Goal: Task Accomplishment & Management: Manage account settings

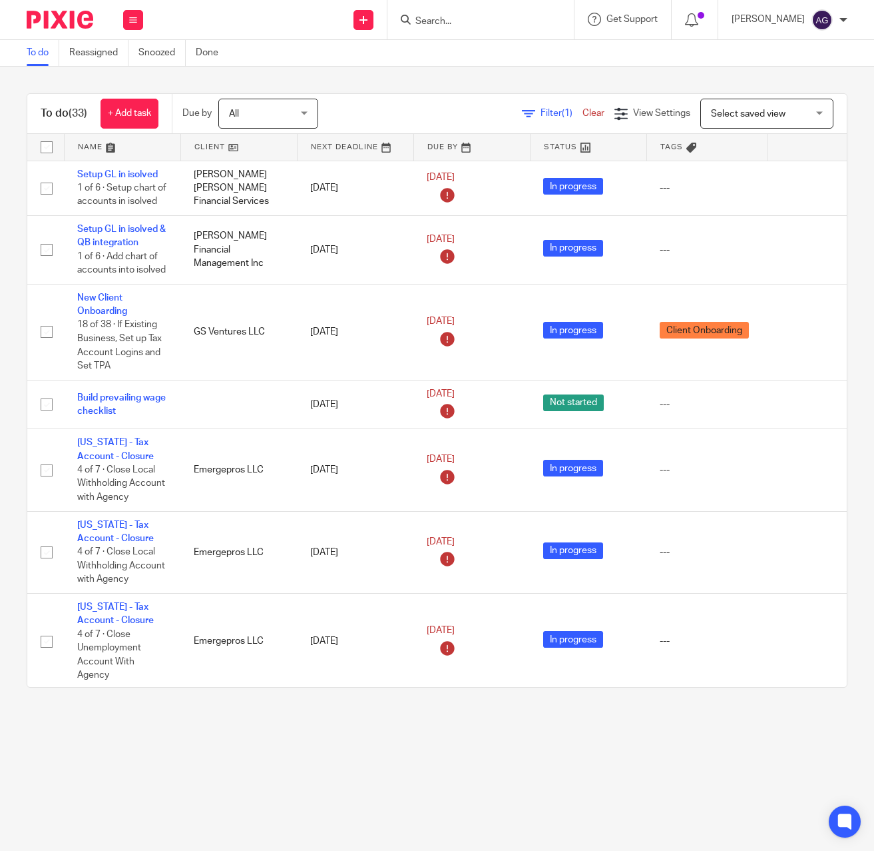
click at [495, 17] on input "Search" at bounding box center [474, 22] width 120 height 12
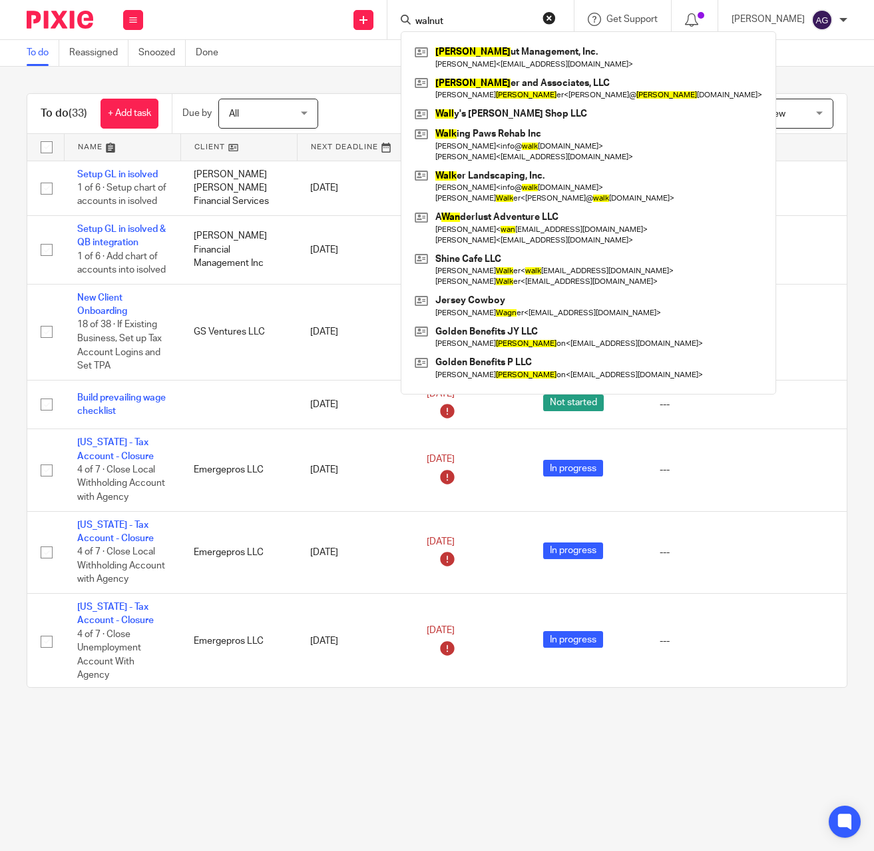
type input "walnut"
click button "submit" at bounding box center [0, 0] width 0 height 0
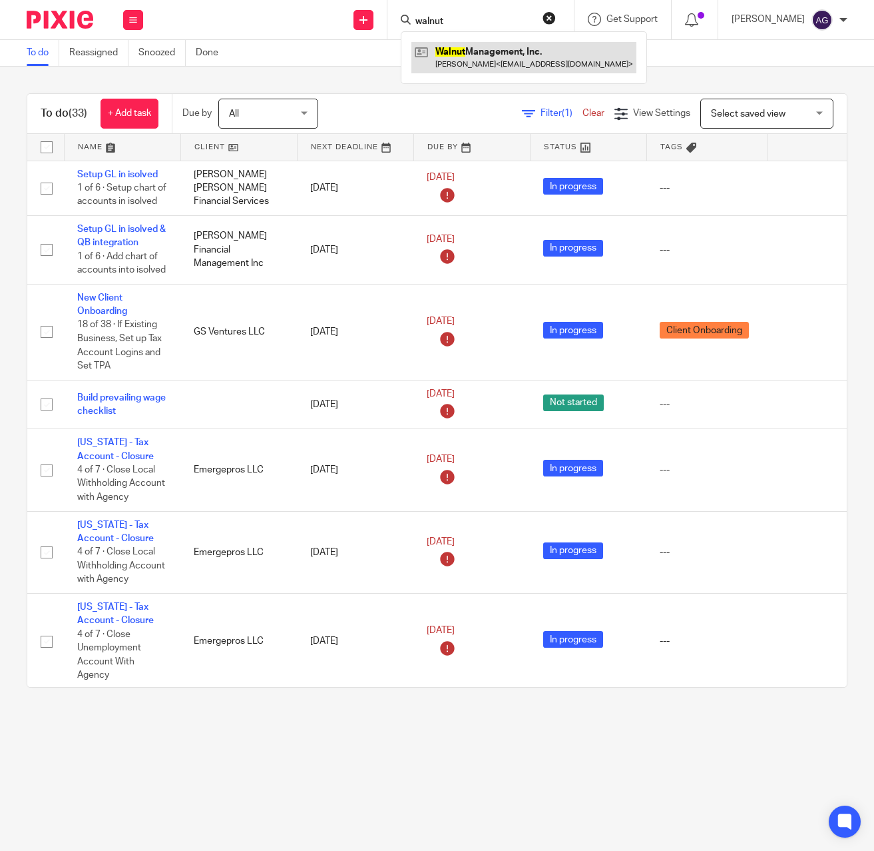
click at [502, 54] on link at bounding box center [524, 57] width 225 height 31
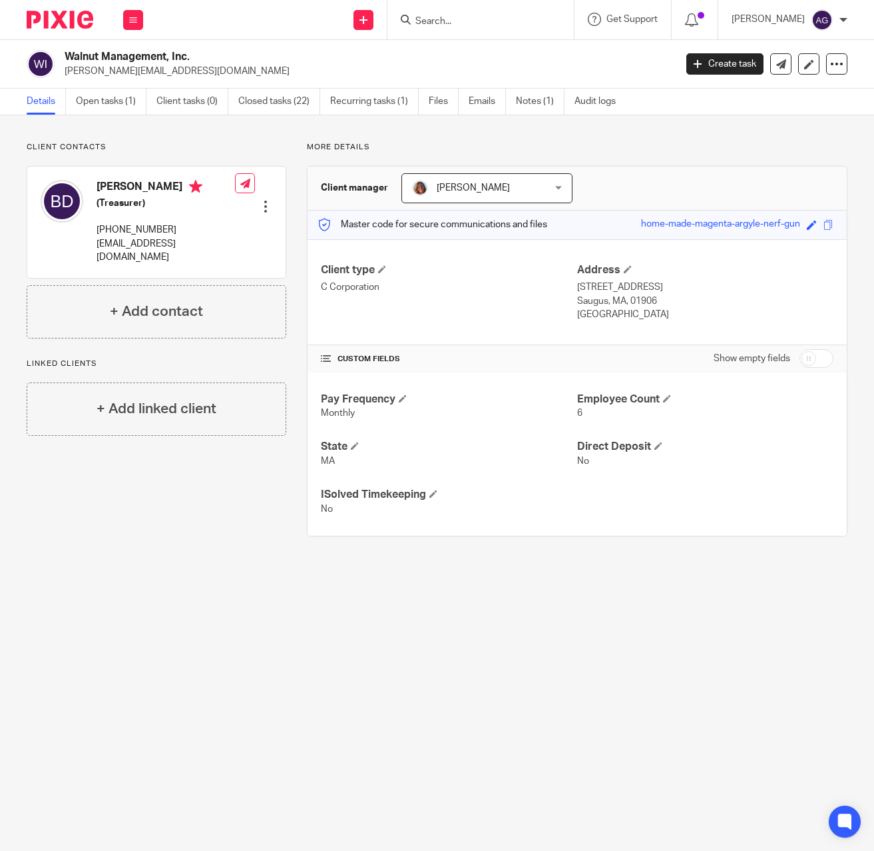
drag, startPoint x: 510, startPoint y: 472, endPoint x: 306, endPoint y: 400, distance: 215.7
click at [506, 476] on div "Pay Frequency Monthly Employee Count 6 State MA Direct Deposit No ISolved Timek…" at bounding box center [577, 453] width 539 height 163
click at [76, 97] on link "Open tasks (1)" at bounding box center [111, 102] width 71 height 26
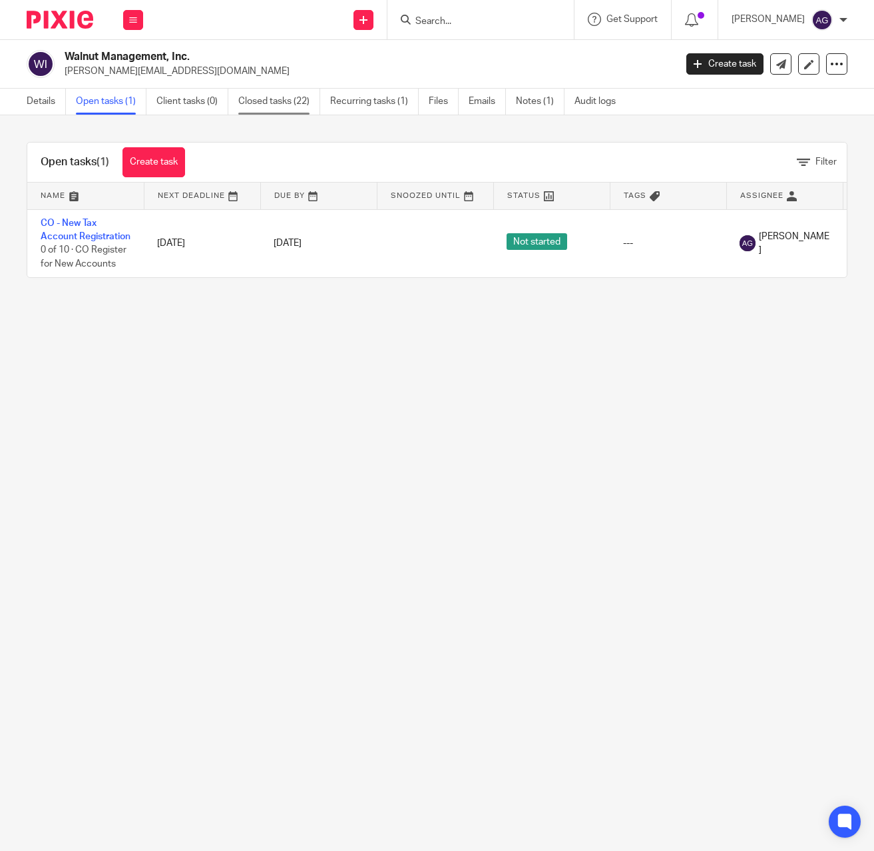
click at [257, 92] on link "Closed tasks (22)" at bounding box center [279, 102] width 82 height 26
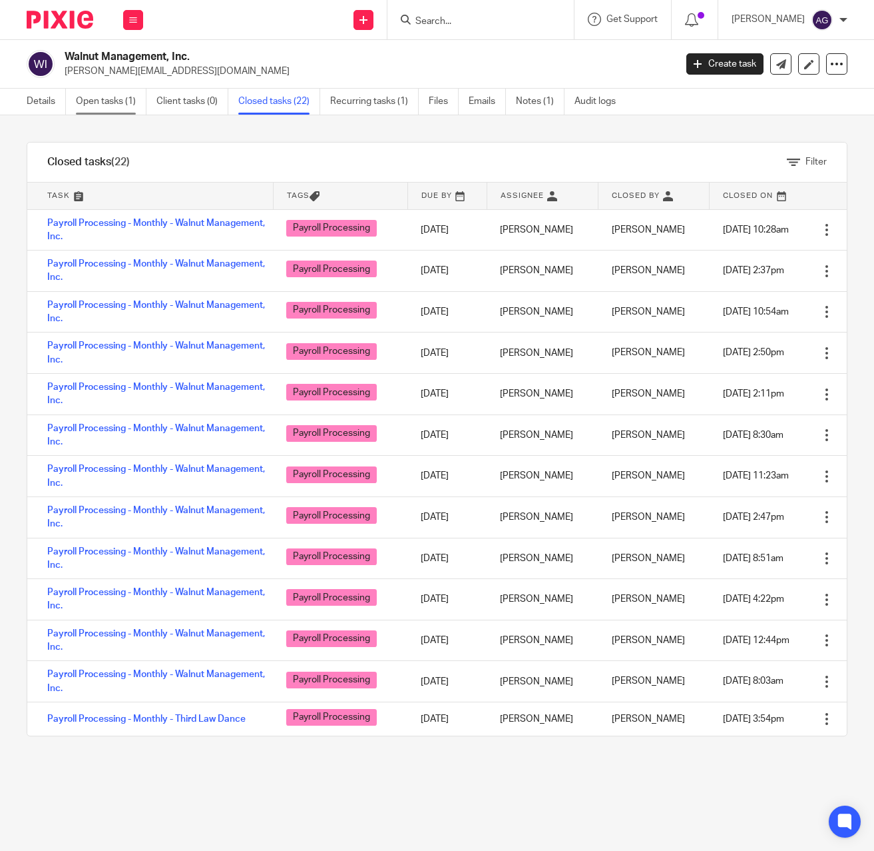
click at [86, 101] on link "Open tasks (1)" at bounding box center [111, 102] width 71 height 26
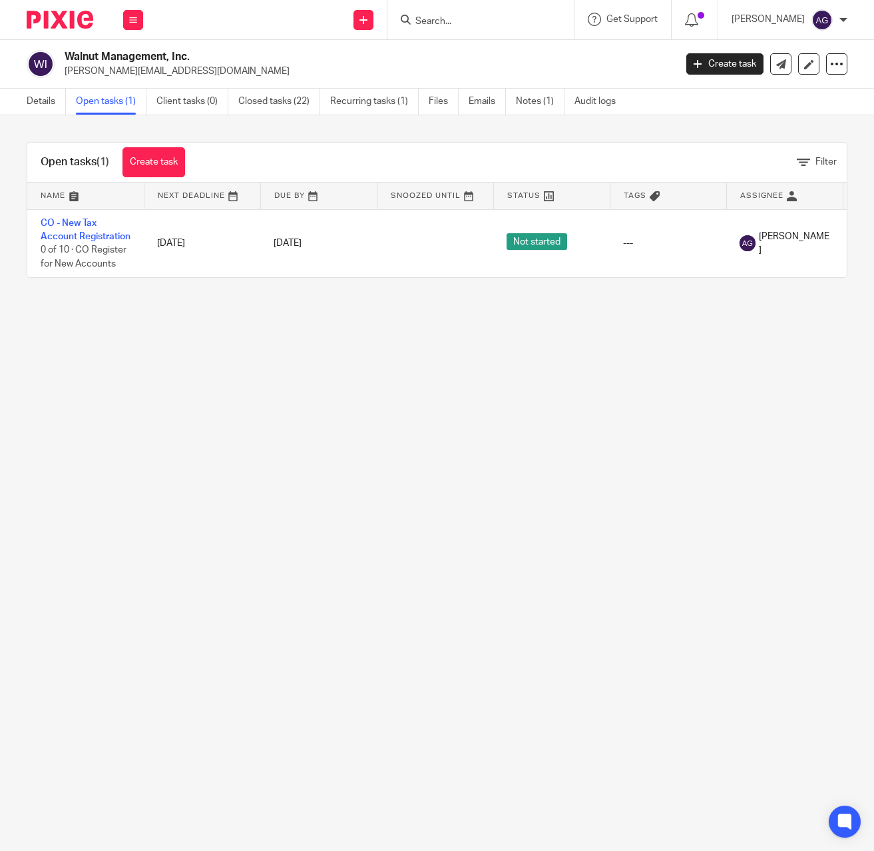
click at [232, 683] on main "Walnut Management, Inc. c.donovan@walnutassociates.com Create task Export data …" at bounding box center [437, 425] width 874 height 851
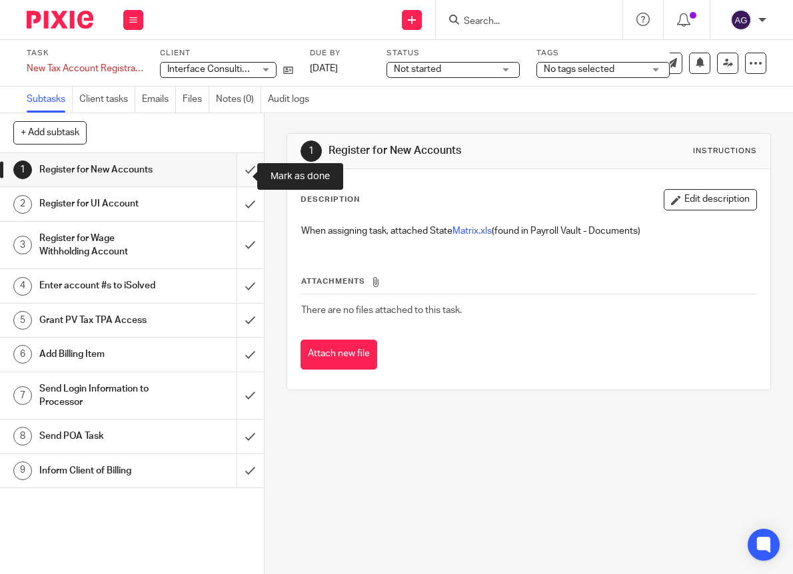
click at [229, 179] on input "submit" at bounding box center [132, 169] width 264 height 33
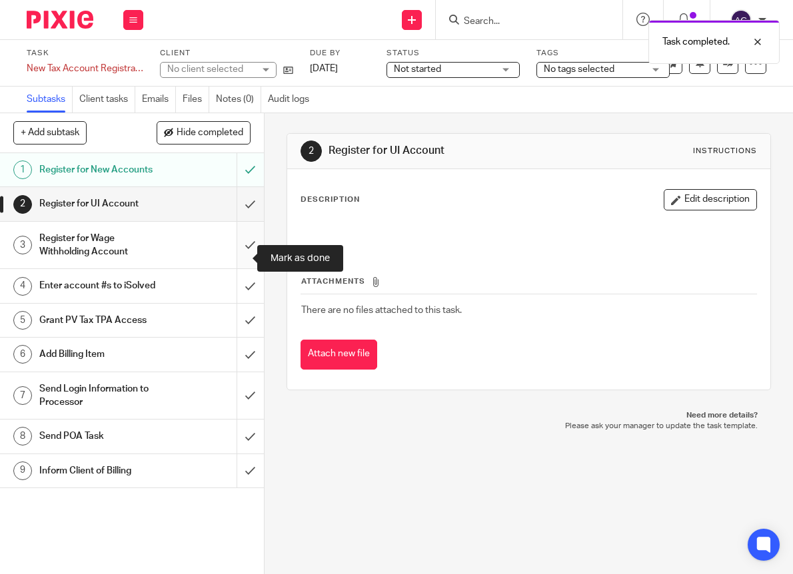
click at [236, 257] on input "submit" at bounding box center [132, 245] width 264 height 47
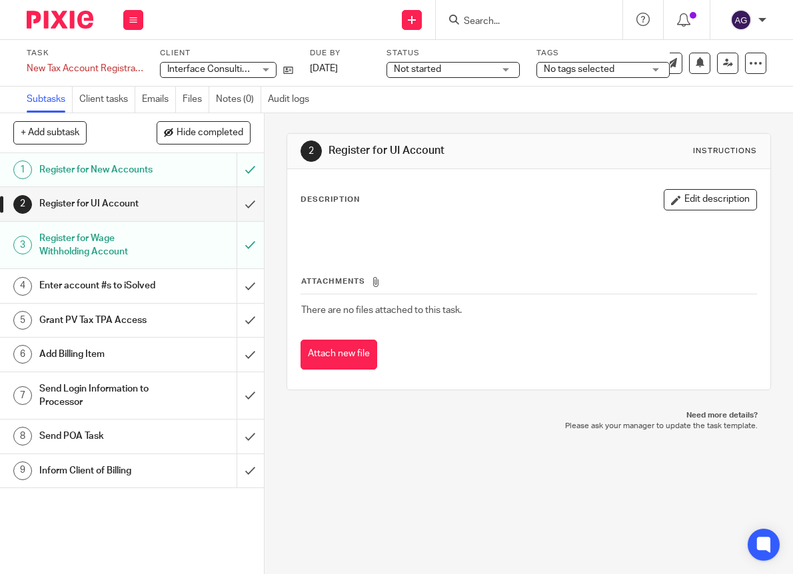
click at [442, 524] on div "2 Register for UI Account Instructions Description Edit description Attachments…" at bounding box center [528, 343] width 528 height 461
click at [129, 20] on button at bounding box center [133, 20] width 20 height 20
click at [131, 59] on link "Work" at bounding box center [126, 61] width 23 height 9
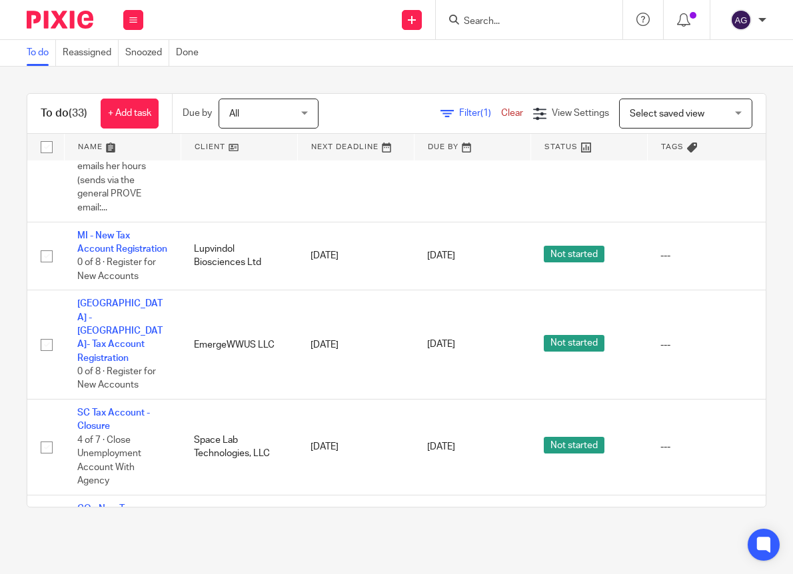
scroll to position [2217, 0]
